Goal: Navigation & Orientation: Find specific page/section

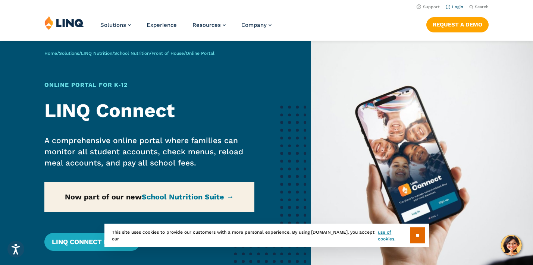
click at [456, 4] on li "Login" at bounding box center [455, 6] width 18 height 8
click at [455, 6] on link "Login" at bounding box center [455, 6] width 18 height 5
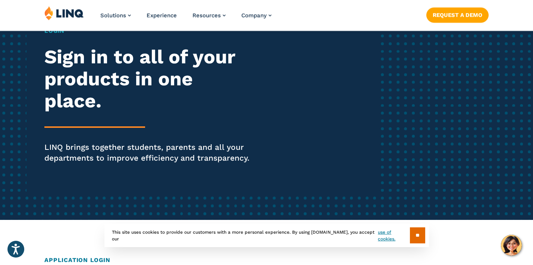
scroll to position [89, 0]
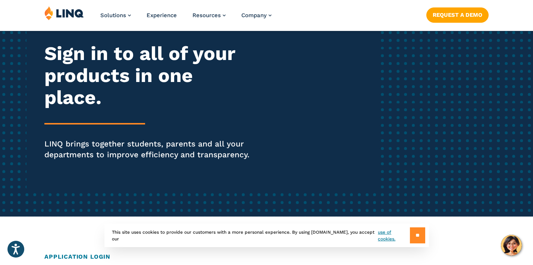
click at [417, 234] on input "**" at bounding box center [417, 236] width 15 height 16
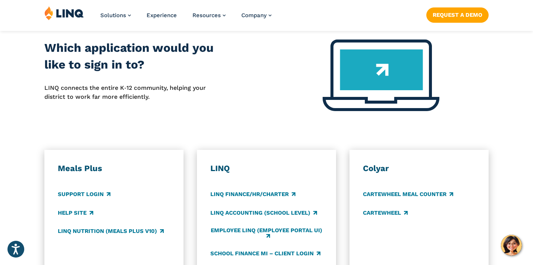
scroll to position [322, 0]
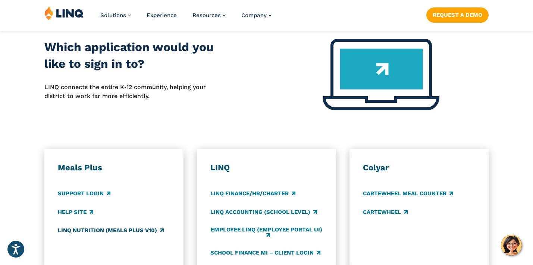
click at [79, 232] on link "LINQ Nutrition (Meals Plus v10)" at bounding box center [111, 230] width 106 height 8
